Goal: Transaction & Acquisition: Book appointment/travel/reservation

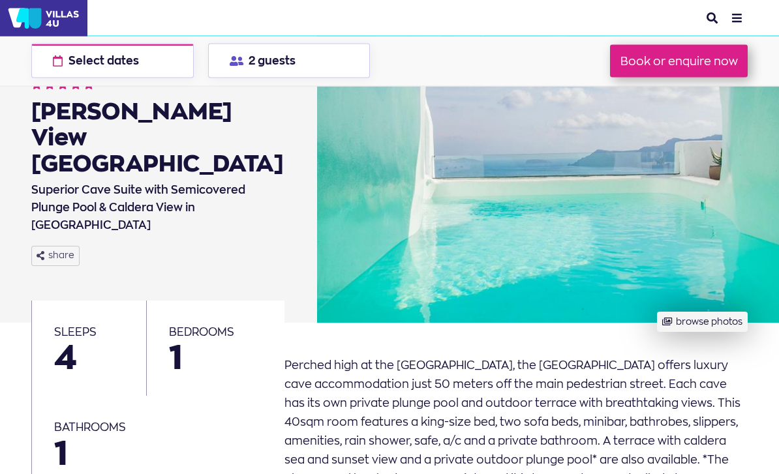
scroll to position [73, 0]
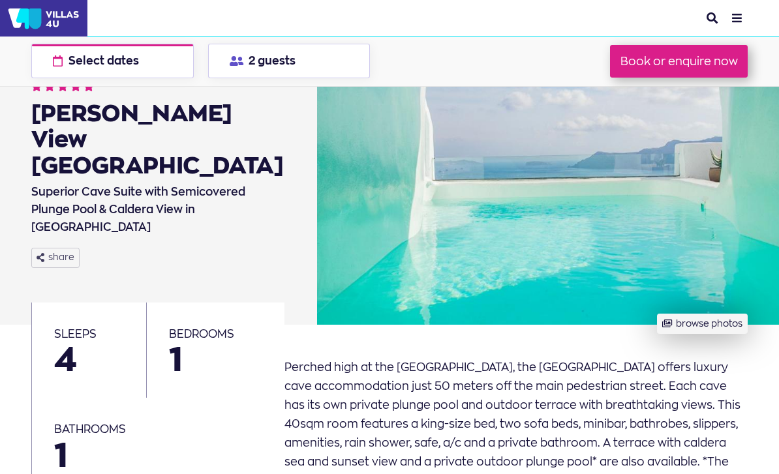
click at [712, 327] on button "browse photos" at bounding box center [702, 324] width 91 height 20
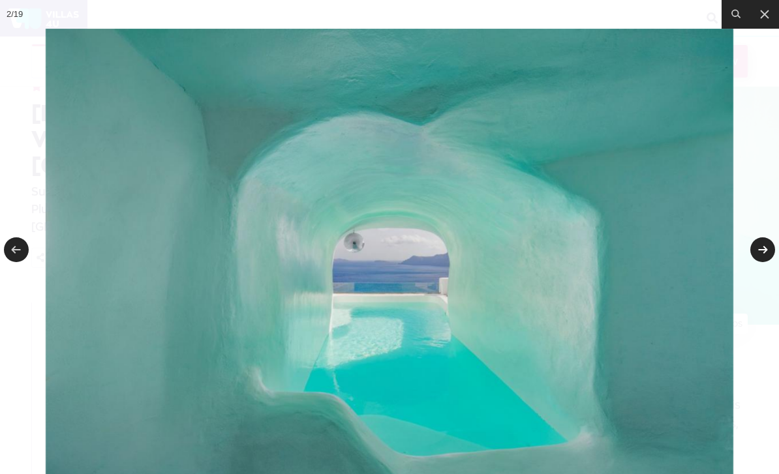
click at [765, 262] on link at bounding box center [762, 249] width 25 height 25
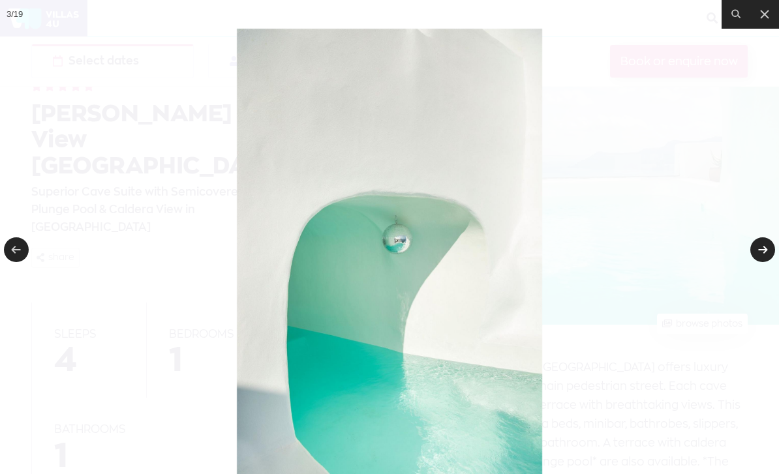
click at [765, 262] on link at bounding box center [762, 249] width 25 height 25
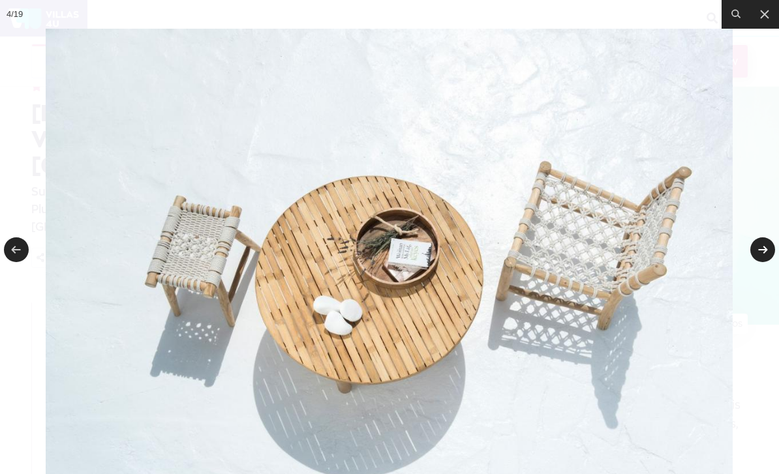
click at [765, 262] on link at bounding box center [762, 249] width 25 height 25
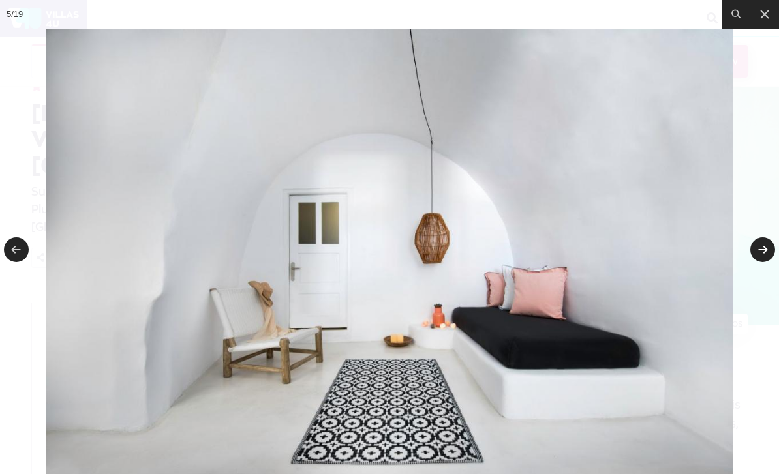
click at [765, 262] on link at bounding box center [762, 249] width 25 height 25
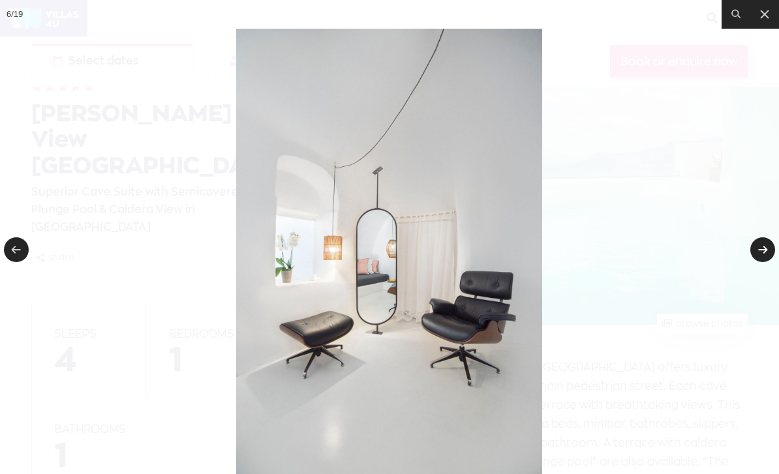
click at [765, 262] on link at bounding box center [762, 249] width 25 height 25
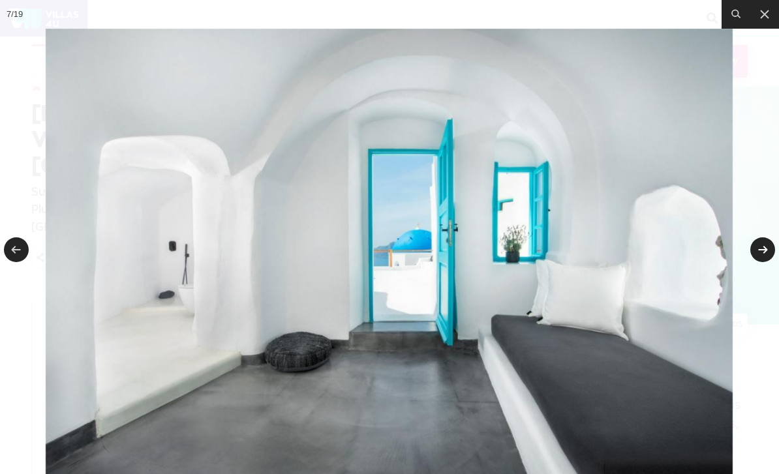
click at [765, 262] on link at bounding box center [762, 249] width 25 height 25
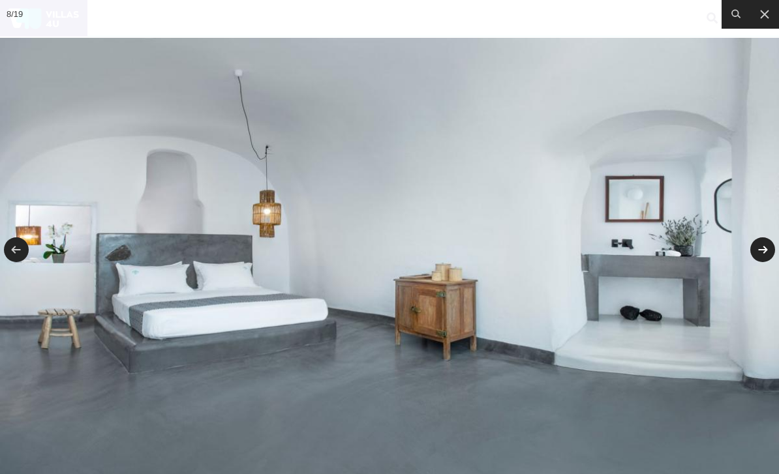
click at [765, 262] on link at bounding box center [762, 249] width 25 height 25
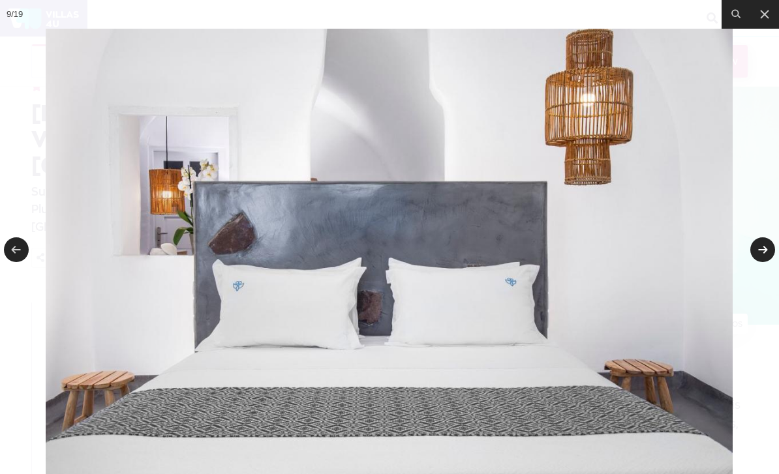
click at [765, 262] on link at bounding box center [762, 249] width 25 height 25
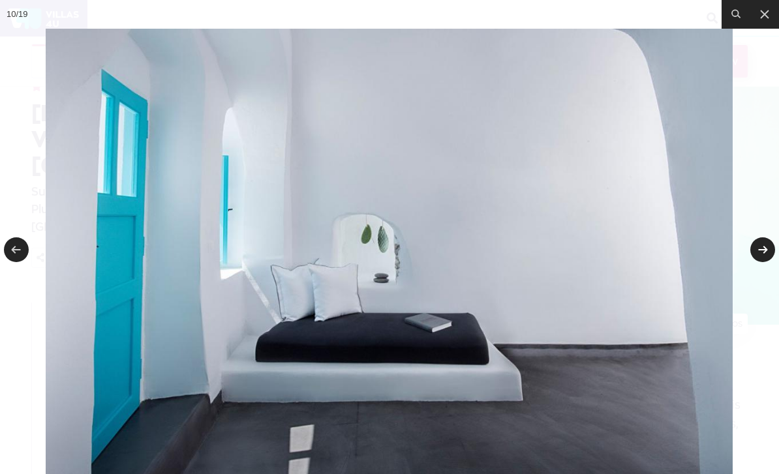
click at [765, 262] on link at bounding box center [762, 249] width 25 height 25
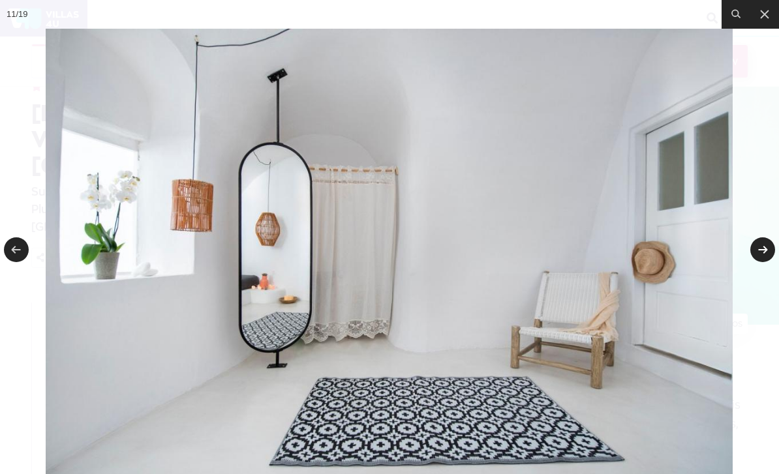
click at [765, 262] on link at bounding box center [762, 249] width 25 height 25
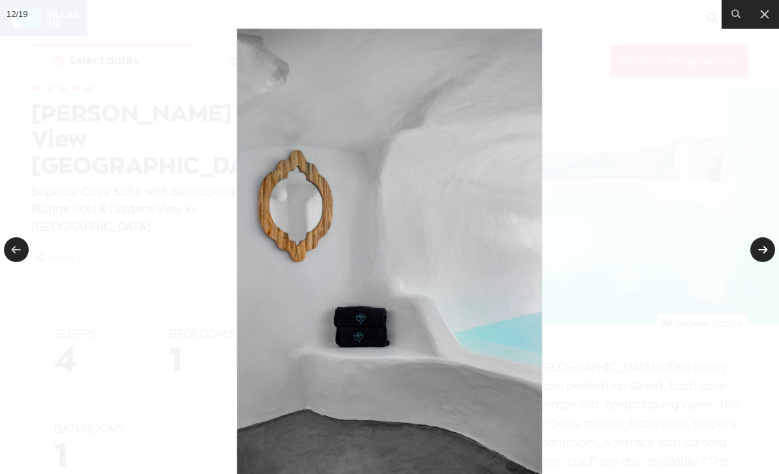
click at [765, 262] on link at bounding box center [762, 249] width 25 height 25
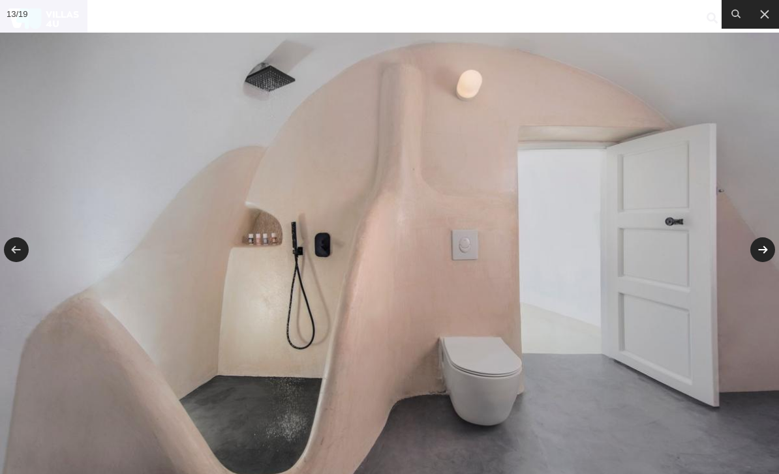
click at [765, 262] on link at bounding box center [762, 249] width 25 height 25
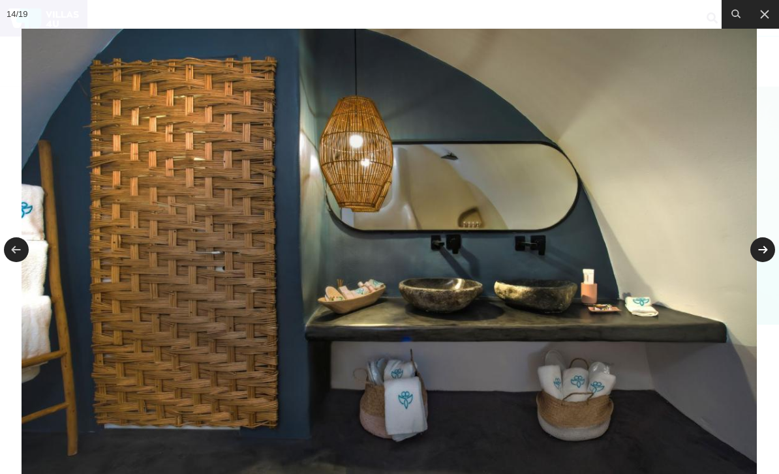
click at [765, 262] on link at bounding box center [762, 249] width 25 height 25
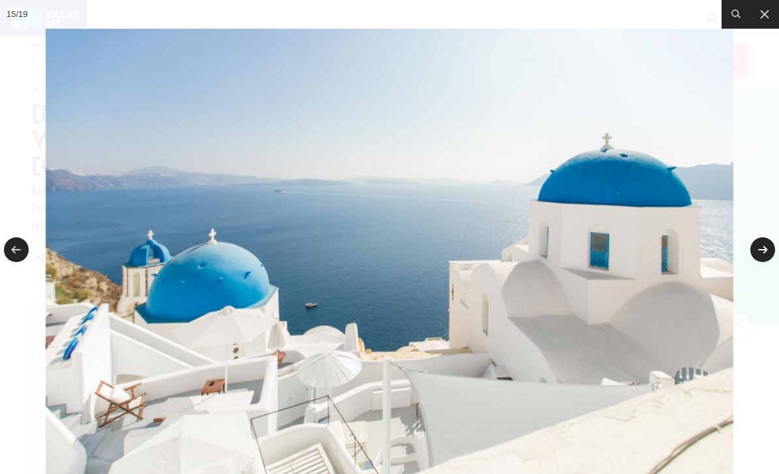
click at [765, 262] on link at bounding box center [762, 249] width 25 height 25
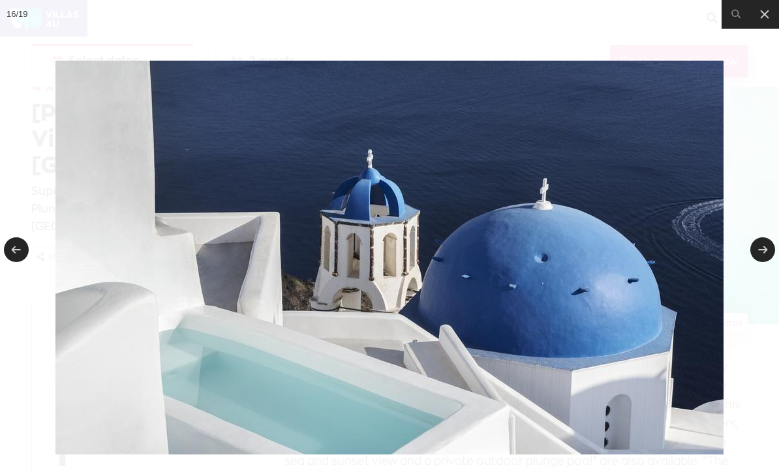
scroll to position [73, 0]
click at [766, 14] on icon at bounding box center [765, 14] width 8 height 8
